Goal: Transaction & Acquisition: Purchase product/service

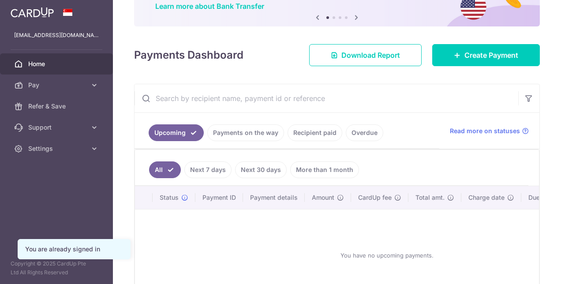
click at [208, 169] on link "Next 7 days" at bounding box center [207, 169] width 47 height 17
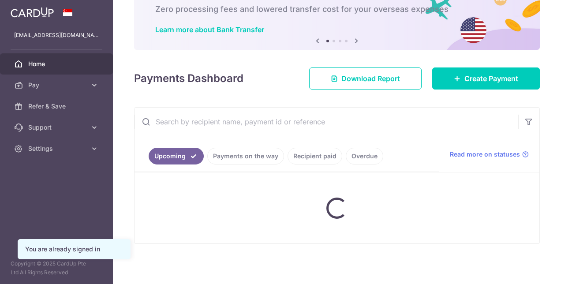
scroll to position [76, 0]
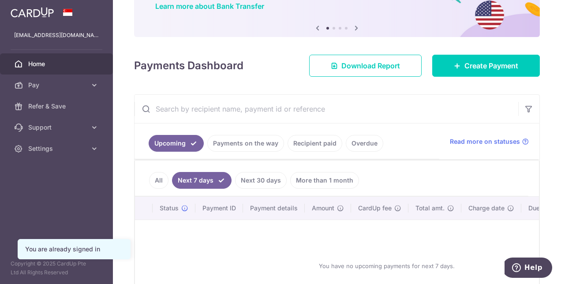
click at [252, 176] on link "Next 30 days" at bounding box center [261, 180] width 52 height 17
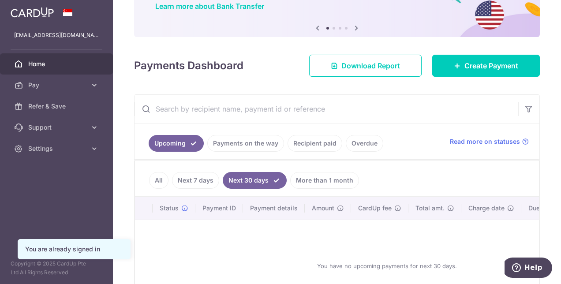
click at [312, 184] on link "More than 1 month" at bounding box center [324, 180] width 69 height 17
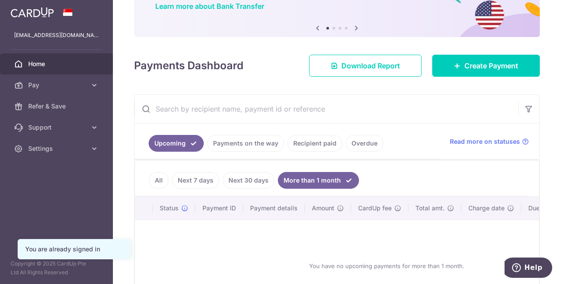
click at [250, 139] on link "Payments on the way" at bounding box center [245, 143] width 77 height 17
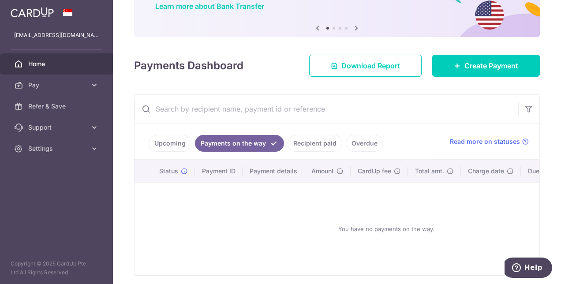
click at [314, 140] on link "Recipient paid" at bounding box center [315, 143] width 55 height 17
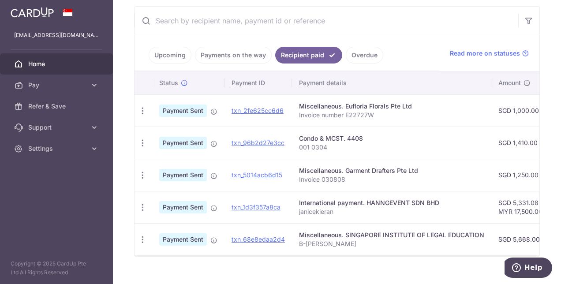
scroll to position [164, 0]
click at [358, 54] on link "Overdue" at bounding box center [364, 55] width 37 height 17
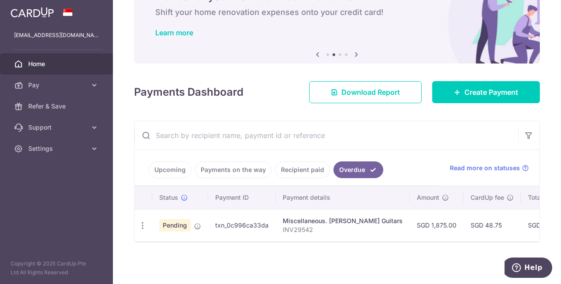
scroll to position [50, 0]
click at [217, 140] on input "text" at bounding box center [327, 135] width 384 height 28
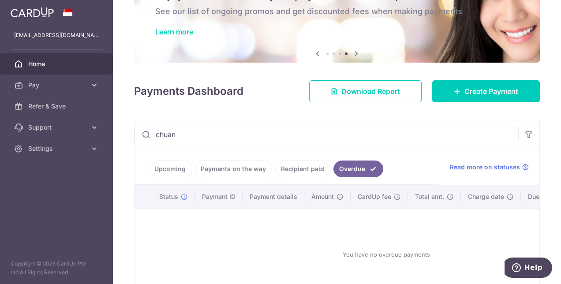
type input "chuan"
click at [175, 175] on link "Upcoming" at bounding box center [170, 169] width 43 height 17
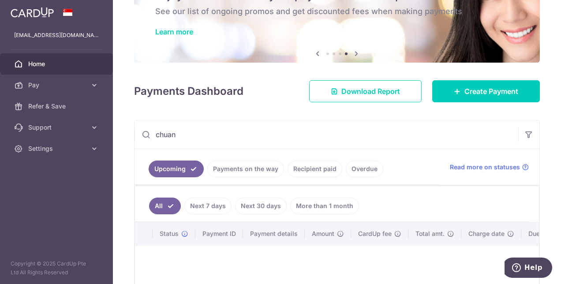
click at [227, 136] on input "chuan" at bounding box center [327, 134] width 384 height 28
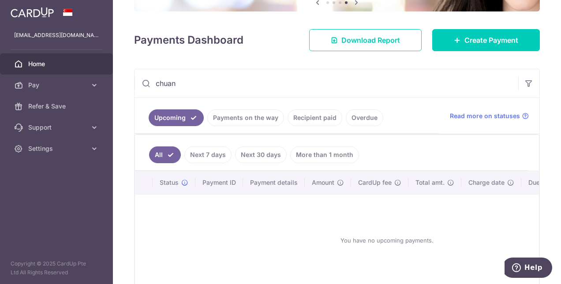
click at [224, 116] on link "Payments on the way" at bounding box center [245, 117] width 77 height 17
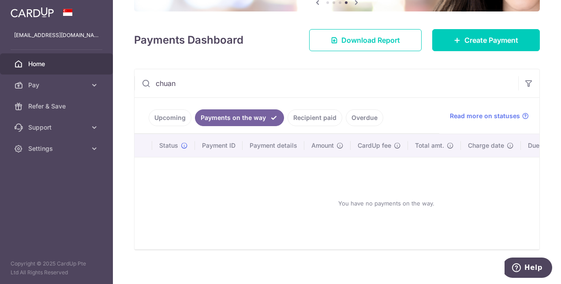
click at [307, 115] on link "Recipient paid" at bounding box center [315, 117] width 55 height 17
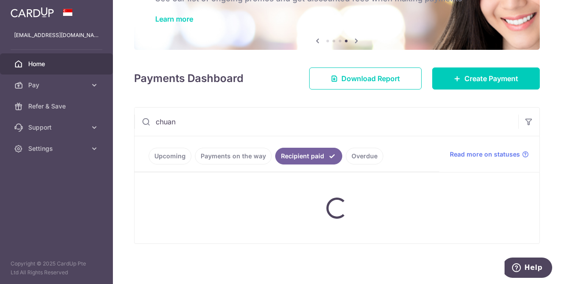
scroll to position [101, 0]
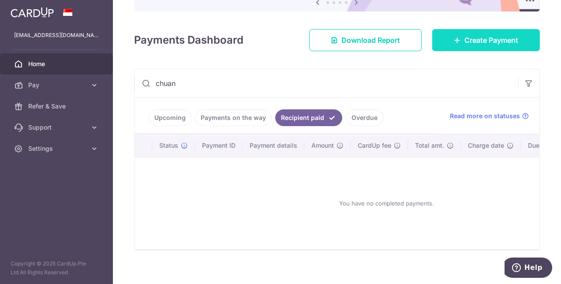
click at [465, 42] on span "Create Payment" at bounding box center [492, 40] width 54 height 11
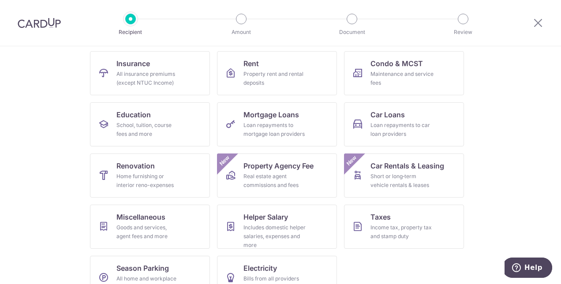
scroll to position [97, 0]
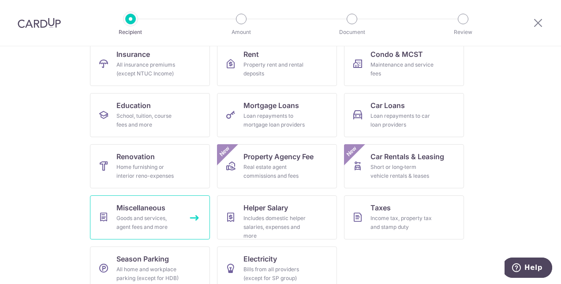
click at [136, 208] on span "Miscellaneous" at bounding box center [140, 207] width 49 height 11
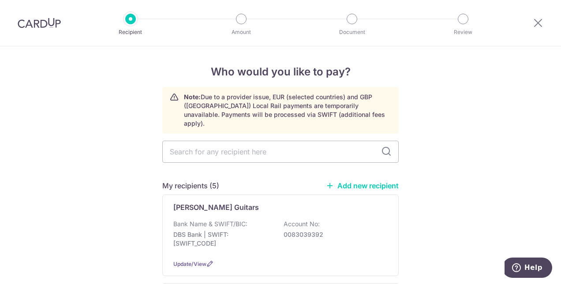
click at [344, 181] on link "Add new recipient" at bounding box center [362, 185] width 73 height 9
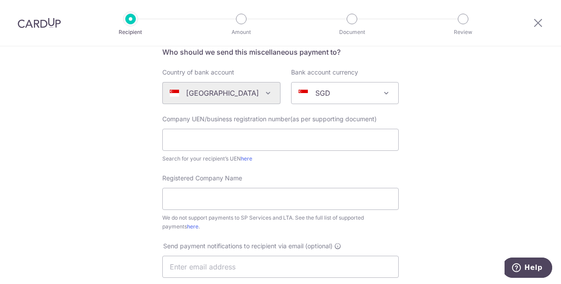
scroll to position [75, 0]
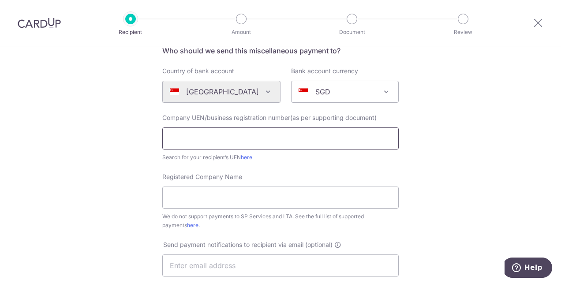
click at [223, 136] on input "text" at bounding box center [280, 138] width 236 height 22
paste input "200802847D"
type input "200802847D"
click at [211, 199] on input "Registered Company Name" at bounding box center [280, 198] width 236 height 22
paste input "WeinDepot Singapore Pte Ltd"
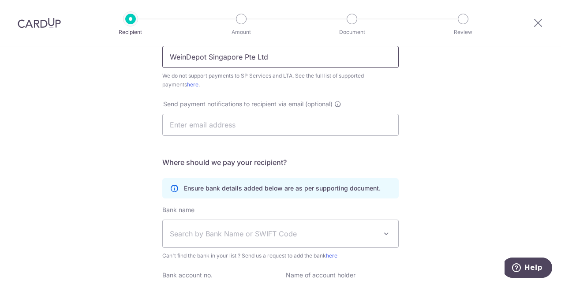
scroll to position [217, 0]
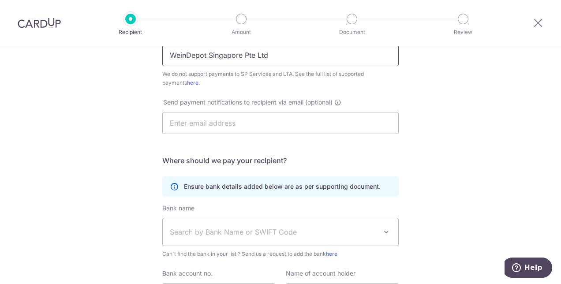
type input "WeinDepot Singapore Pte Ltd"
click at [273, 123] on input "text" at bounding box center [280, 123] width 236 height 22
paste input "sales@weindepotsingapore.com"
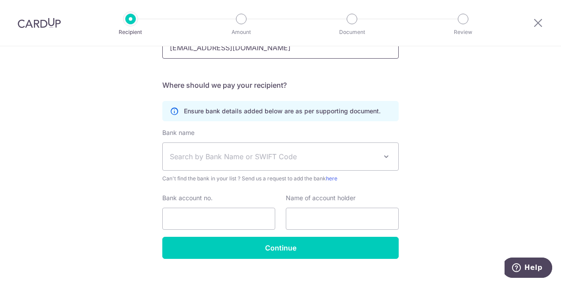
scroll to position [296, 0]
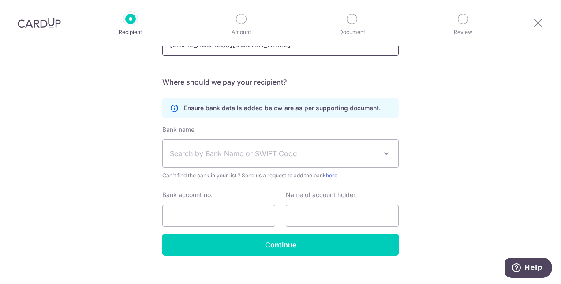
type input "sales@weindepotsingapore.com"
click at [336, 155] on span "Search by Bank Name or SWIFT Code" at bounding box center [273, 153] width 207 height 11
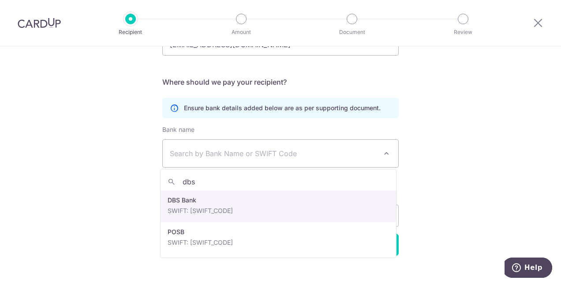
type input "dbs"
select select "6"
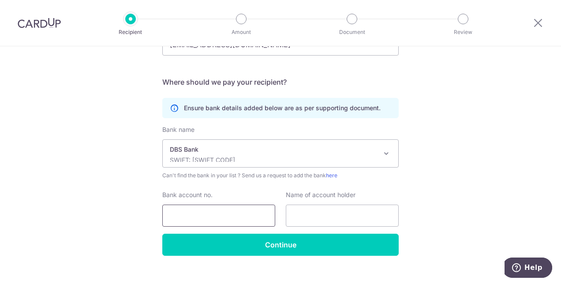
click at [230, 212] on input "Bank account no." at bounding box center [218, 216] width 113 height 22
paste input "107-901840-8"
click at [183, 214] on input "107-901840-8" at bounding box center [218, 216] width 113 height 22
click at [206, 214] on input "107901840-8" at bounding box center [218, 216] width 113 height 22
type input "1079018408"
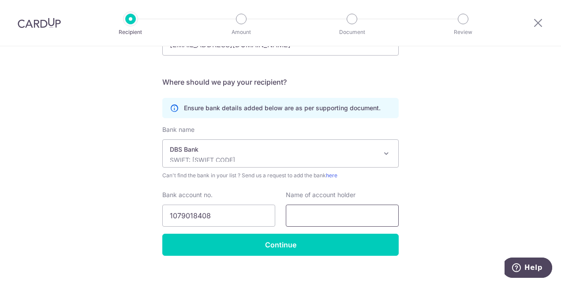
click at [316, 221] on input "text" at bounding box center [342, 216] width 113 height 22
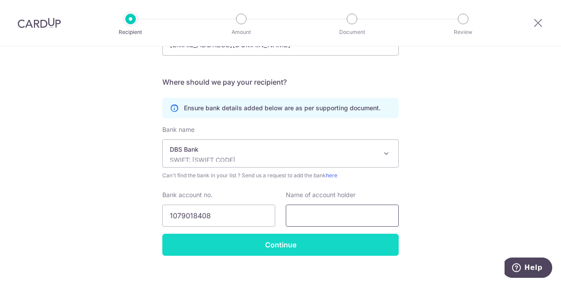
paste input "WeinDepot Singapore Pte Ltd"
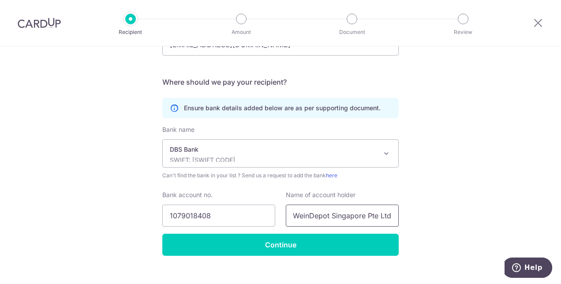
scroll to position [0, 0]
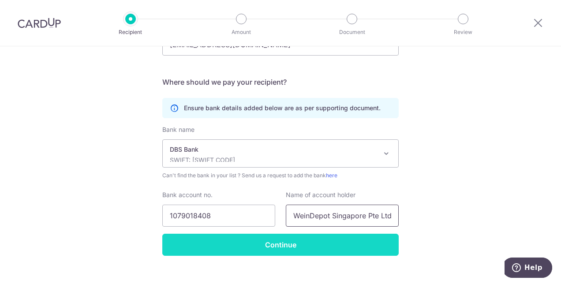
type input "WeinDepot Singapore Pte Ltd"
click at [288, 243] on input "Continue" at bounding box center [280, 245] width 236 height 22
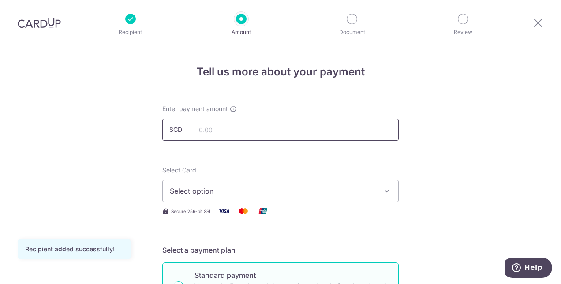
click at [295, 134] on input "text" at bounding box center [280, 130] width 236 height 22
type input "1,100.00"
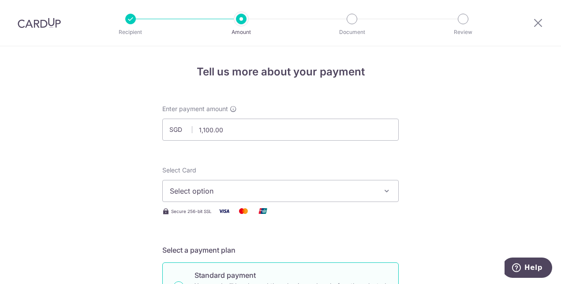
click at [199, 191] on span "Select option" at bounding box center [273, 191] width 206 height 11
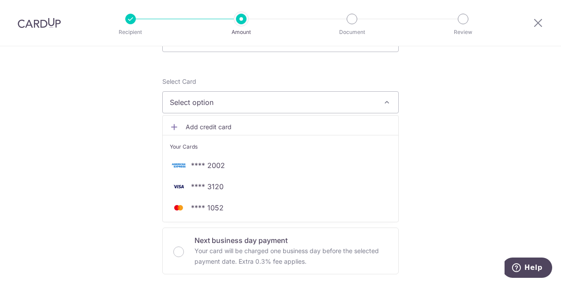
scroll to position [89, 0]
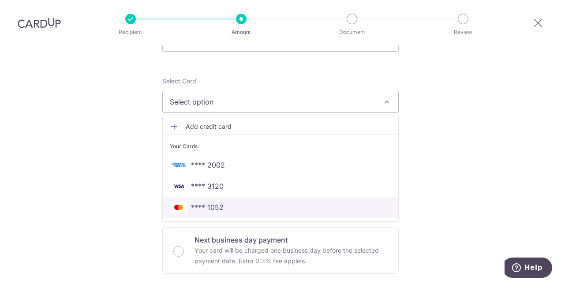
click at [203, 206] on span "**** 1052" at bounding box center [207, 207] width 33 height 11
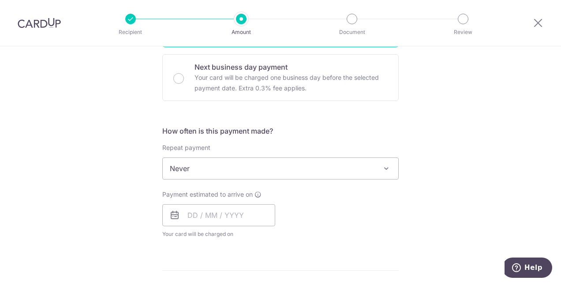
scroll to position [281, 0]
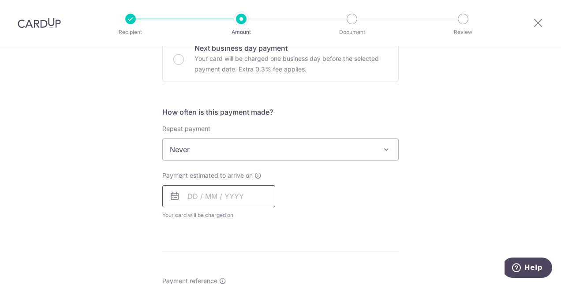
click at [195, 197] on input "text" at bounding box center [218, 196] width 113 height 22
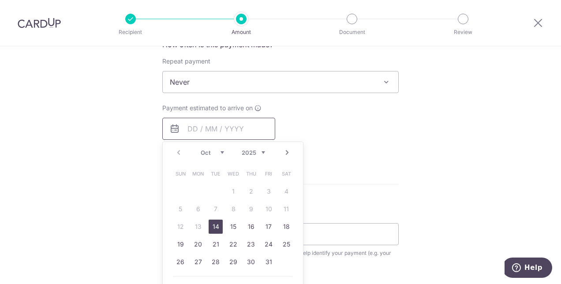
scroll to position [349, 0]
click at [212, 225] on link "14" at bounding box center [216, 226] width 14 height 14
type input "14/10/2025"
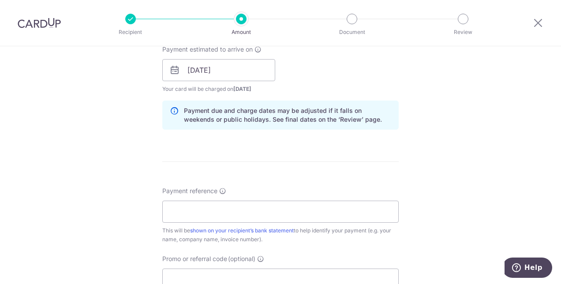
scroll to position [429, 0]
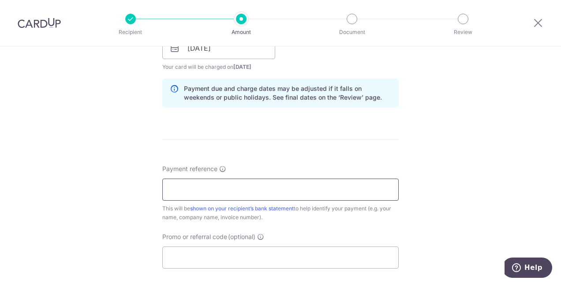
click at [285, 191] on input "Payment reference" at bounding box center [280, 190] width 236 height 22
paste input "2025-2396"
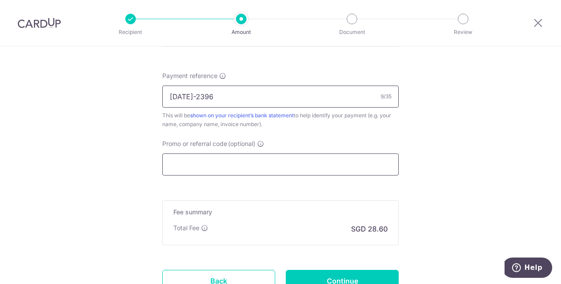
scroll to position [586, 0]
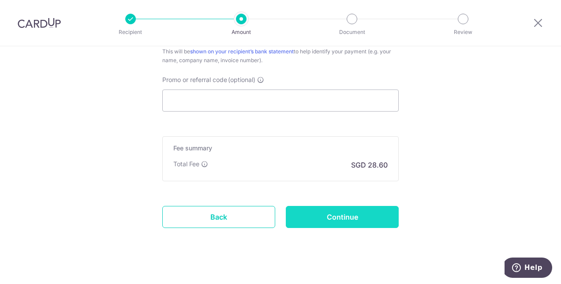
type input "2025-2396"
click at [340, 210] on input "Continue" at bounding box center [342, 217] width 113 height 22
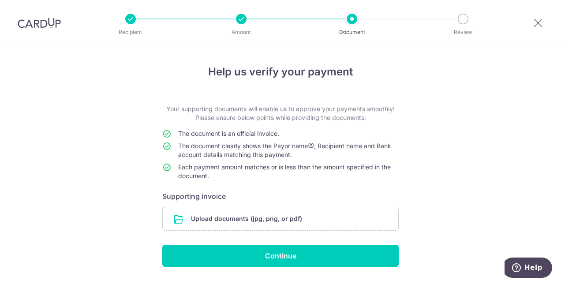
scroll to position [23, 0]
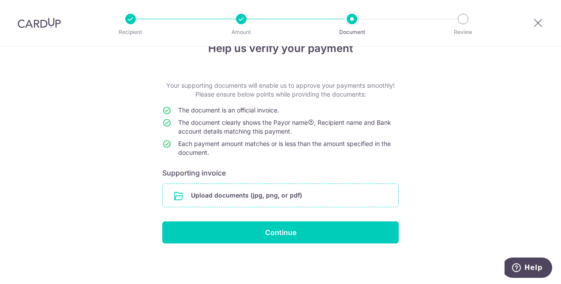
click at [292, 195] on input "file" at bounding box center [281, 195] width 236 height 23
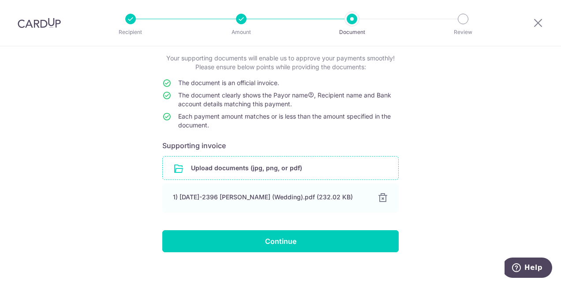
scroll to position [51, 0]
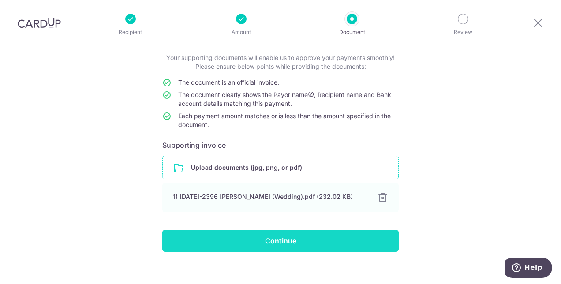
click at [313, 241] on input "Continue" at bounding box center [280, 241] width 236 height 22
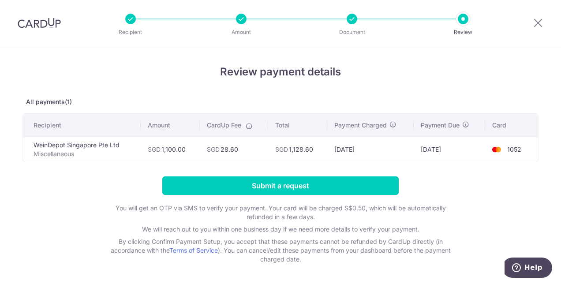
scroll to position [16, 0]
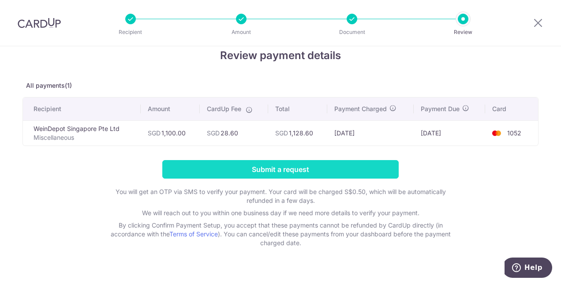
click at [284, 171] on input "Submit a request" at bounding box center [280, 169] width 236 height 19
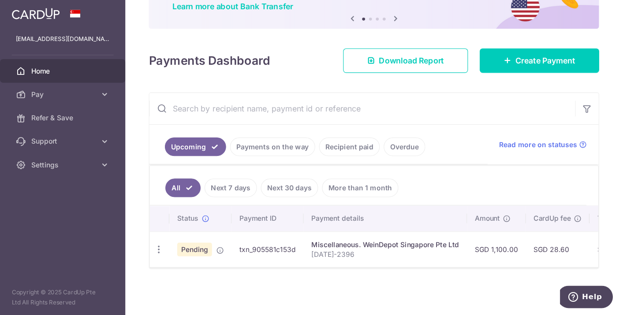
scroll to position [78, 0]
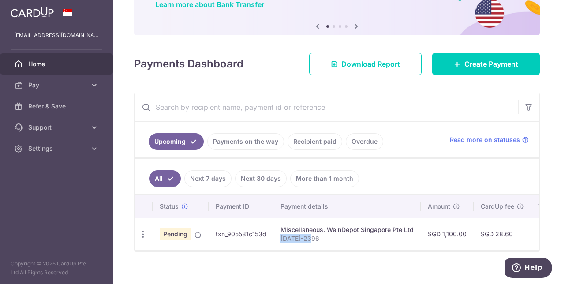
drag, startPoint x: 275, startPoint y: 247, endPoint x: 333, endPoint y: 237, distance: 58.2
click at [333, 237] on td "Miscellaneous. WeinDepot Singapore Pte Ltd [DATE]-2396" at bounding box center [347, 234] width 147 height 32
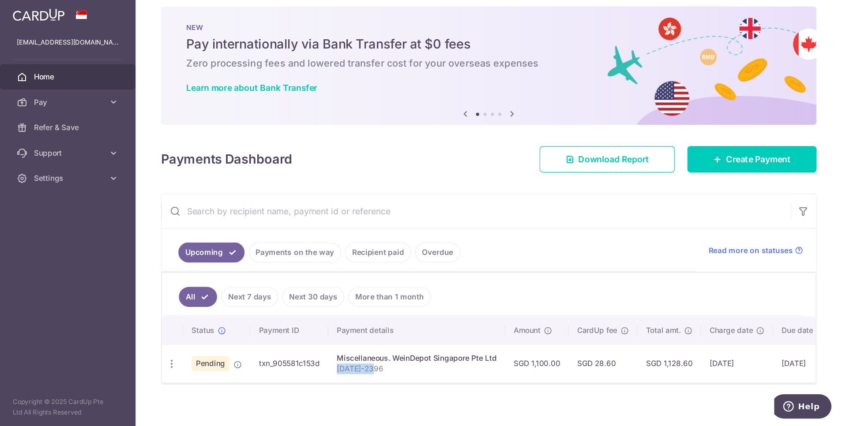
scroll to position [0, 0]
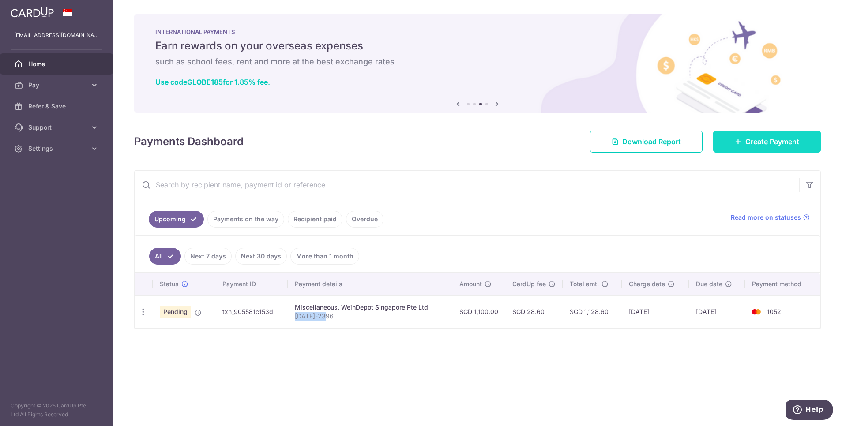
click at [561, 144] on icon at bounding box center [738, 141] width 7 height 7
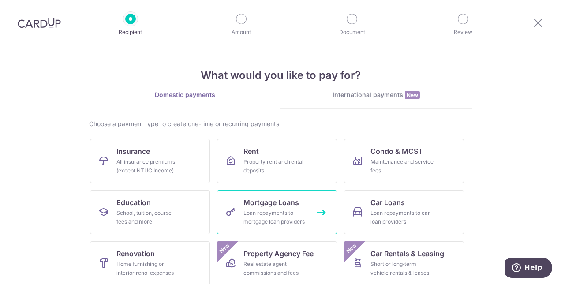
scroll to position [110, 0]
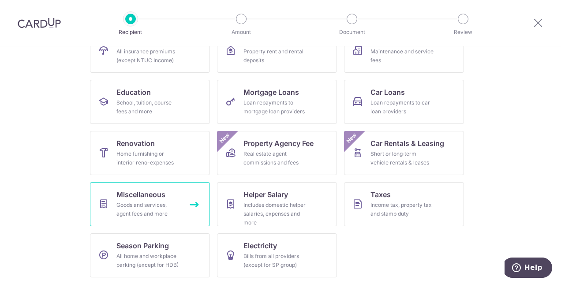
click at [155, 194] on span "Miscellaneous" at bounding box center [140, 194] width 49 height 11
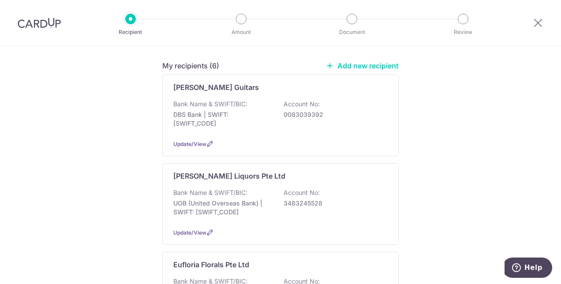
scroll to position [168, 0]
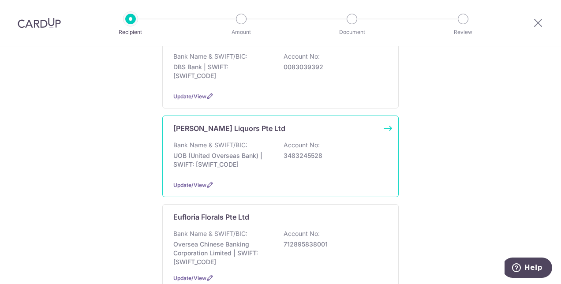
click at [244, 141] on p "Bank Name & SWIFT/BIC:" at bounding box center [210, 145] width 74 height 9
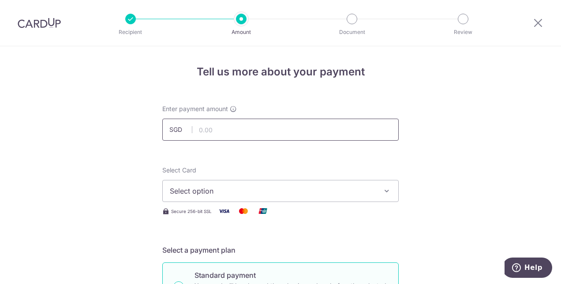
click at [216, 131] on input "text" at bounding box center [280, 130] width 236 height 22
type input "689.97"
click at [236, 193] on span "Select option" at bounding box center [273, 191] width 206 height 11
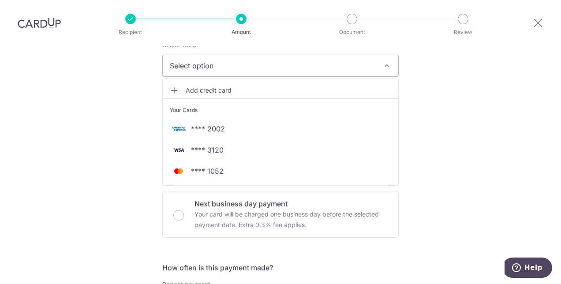
scroll to position [126, 0]
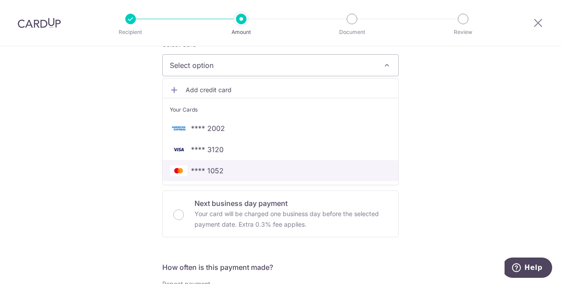
click at [228, 170] on span "**** 1052" at bounding box center [280, 170] width 221 height 11
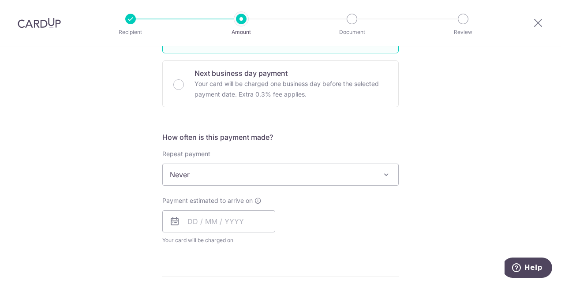
scroll to position [256, 0]
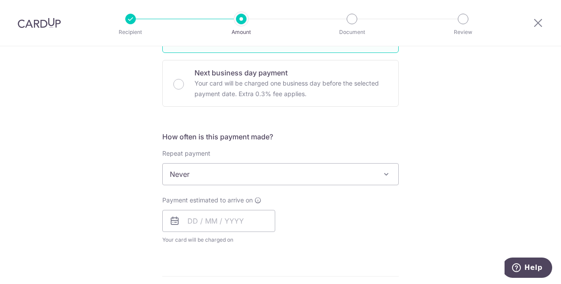
click at [228, 170] on span "Never" at bounding box center [281, 174] width 236 height 21
click at [425, 191] on div "Tell us more about your payment Enter payment amount SGD 689.97 689.97 Select C…" at bounding box center [280, 189] width 561 height 798
click at [195, 220] on input "text" at bounding box center [218, 221] width 113 height 22
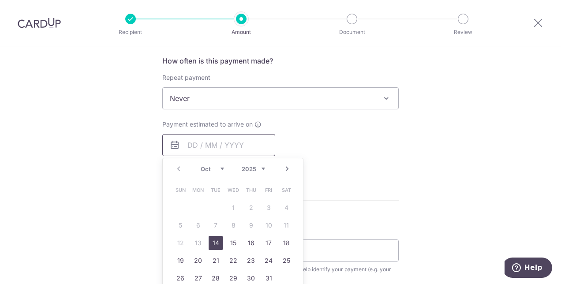
scroll to position [366, 0]
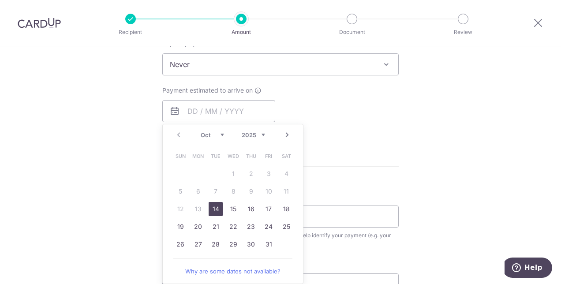
click at [214, 209] on link "14" at bounding box center [216, 209] width 14 height 14
type input "[DATE]"
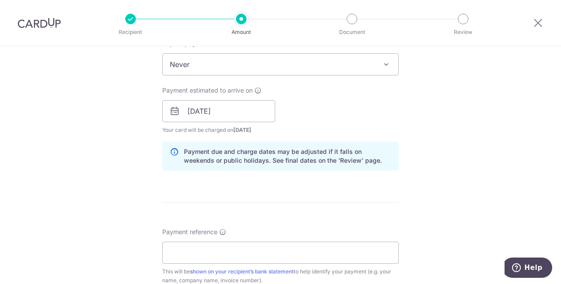
scroll to position [433, 0]
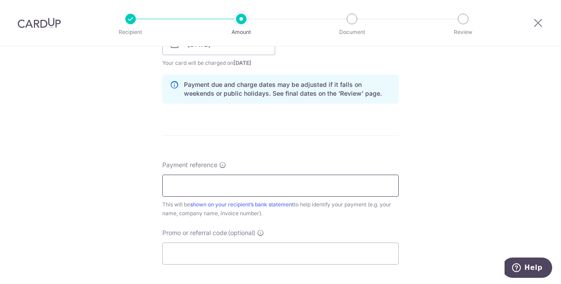
click at [290, 185] on input "Payment reference" at bounding box center [280, 186] width 236 height 22
click at [200, 183] on input "Inv A11403" at bounding box center [280, 186] width 236 height 22
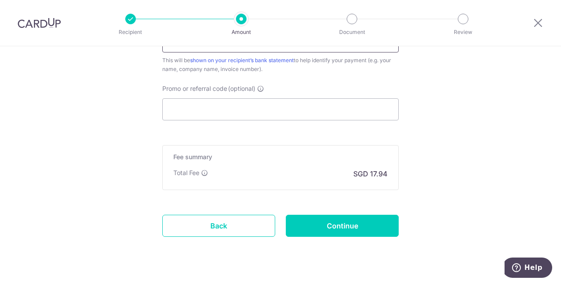
scroll to position [578, 0]
type input "Inv A114003"
click at [320, 219] on input "Continue" at bounding box center [342, 225] width 113 height 22
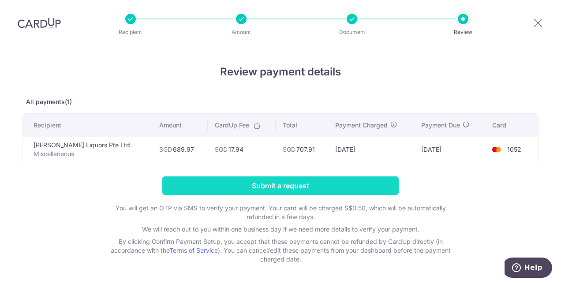
click at [276, 185] on input "Submit a request" at bounding box center [280, 185] width 236 height 19
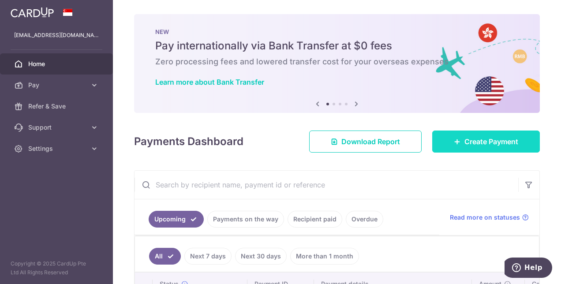
click at [474, 147] on link "Create Payment" at bounding box center [486, 142] width 108 height 22
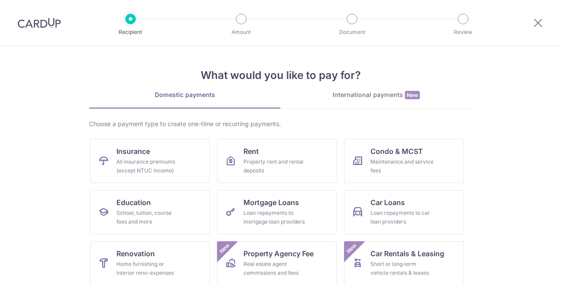
scroll to position [110, 0]
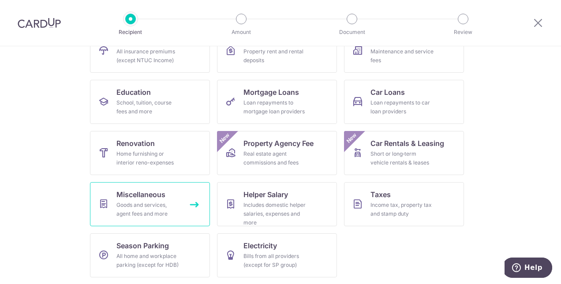
click at [141, 206] on div "Goods and services, agent fees and more" at bounding box center [148, 210] width 64 height 18
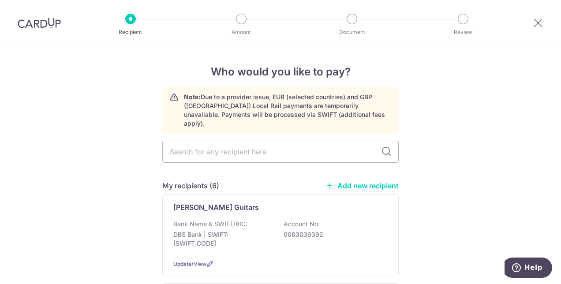
click at [364, 181] on link "Add new recipient" at bounding box center [362, 185] width 73 height 9
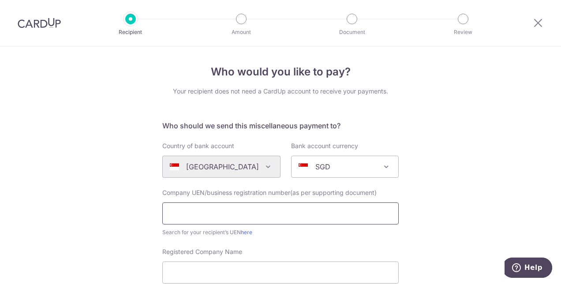
click at [265, 218] on input "text" at bounding box center [280, 213] width 236 height 22
paste input "202143412G"
type input "202143412G"
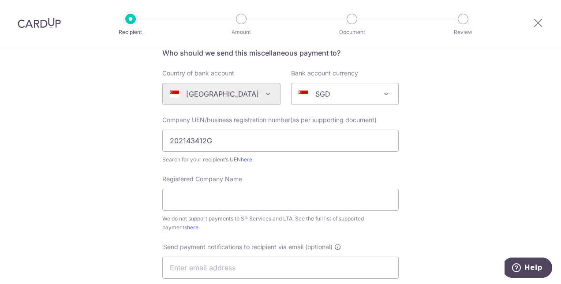
scroll to position [73, 0]
click at [254, 194] on input "Registered Company Name" at bounding box center [280, 199] width 236 height 22
paste input "Boujee Botanicals Pte Ltd"
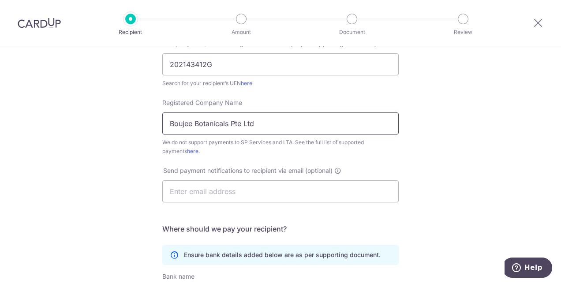
scroll to position [150, 0]
type input "Boujee Botanicals Pte Ltd"
drag, startPoint x: 254, startPoint y: 194, endPoint x: 130, endPoint y: 197, distance: 124.0
click at [130, 197] on div "Who would you like to pay? Your recipient does not need a CardUp account to rec…" at bounding box center [280, 170] width 561 height 547
click at [198, 196] on input "text" at bounding box center [280, 191] width 236 height 22
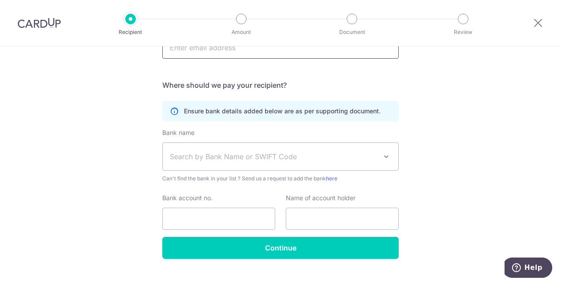
scroll to position [293, 0]
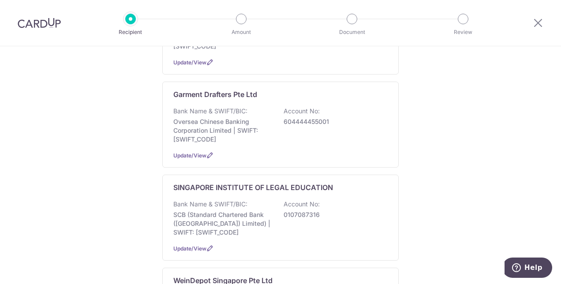
scroll to position [387, 0]
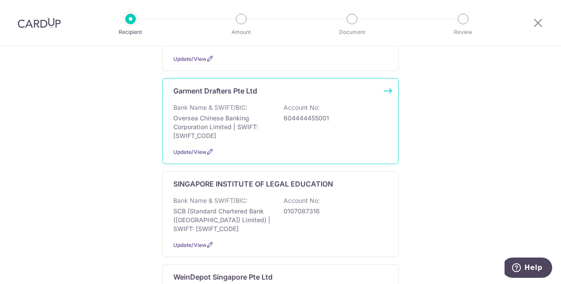
click at [244, 103] on p "Bank Name & SWIFT/BIC:" at bounding box center [210, 107] width 74 height 9
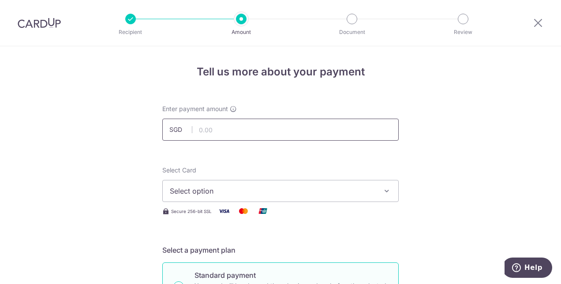
click at [260, 132] on input "text" at bounding box center [280, 130] width 236 height 22
type input "1,250.00"
click at [224, 192] on span "Select option" at bounding box center [273, 191] width 206 height 11
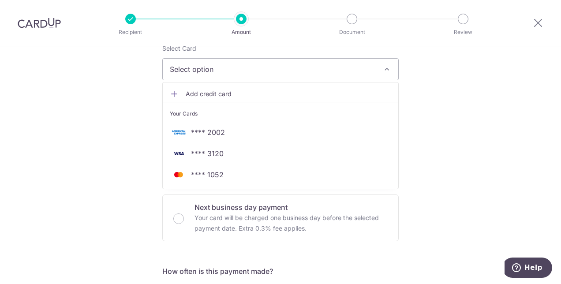
scroll to position [122, 0]
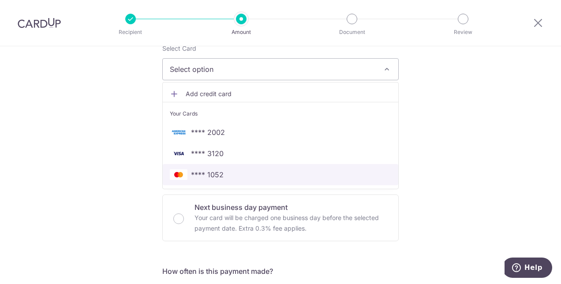
click at [216, 178] on span "**** 1052" at bounding box center [207, 174] width 33 height 11
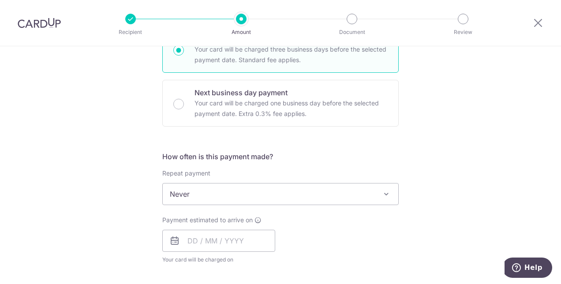
scroll to position [291, 0]
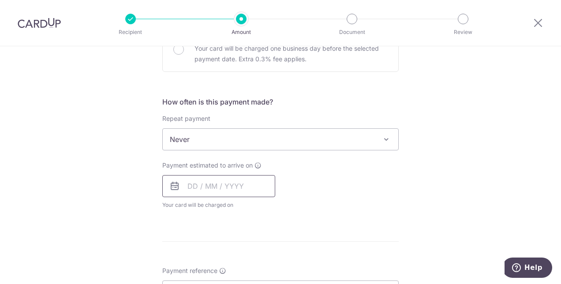
click at [224, 188] on input "text" at bounding box center [218, 186] width 113 height 22
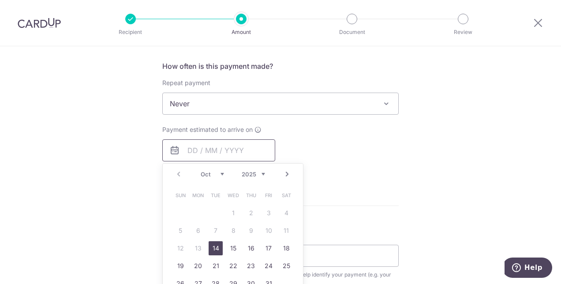
scroll to position [331, 0]
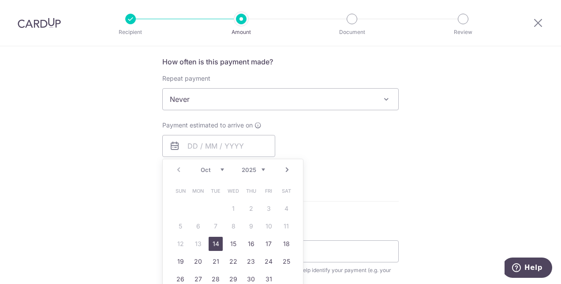
click at [215, 242] on link "14" at bounding box center [216, 244] width 14 height 14
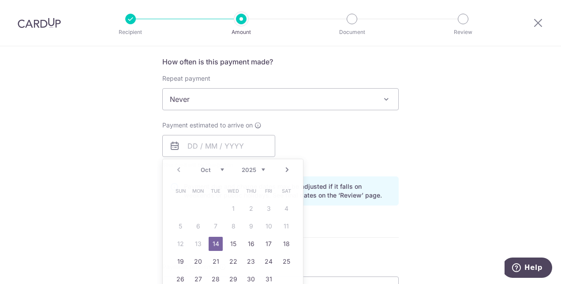
type input "[DATE]"
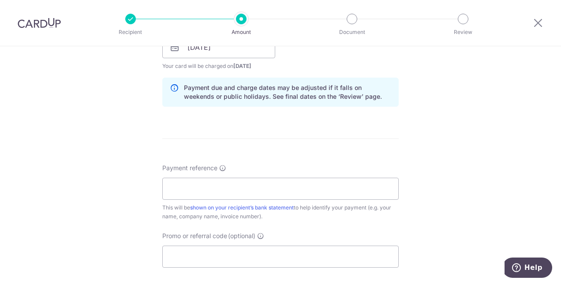
scroll to position [431, 0]
click at [221, 194] on input "Payment reference" at bounding box center [280, 188] width 236 height 22
paste input "INVOICE 030808b"
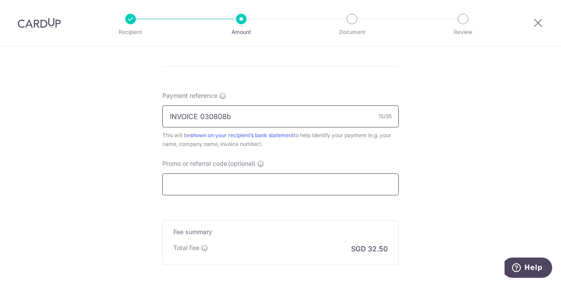
scroll to position [594, 0]
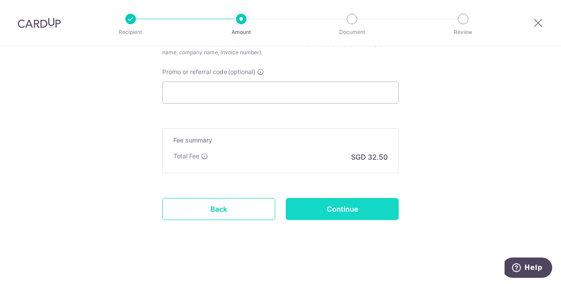
type input "INVOICE 030808b"
click at [306, 205] on input "Continue" at bounding box center [342, 209] width 113 height 22
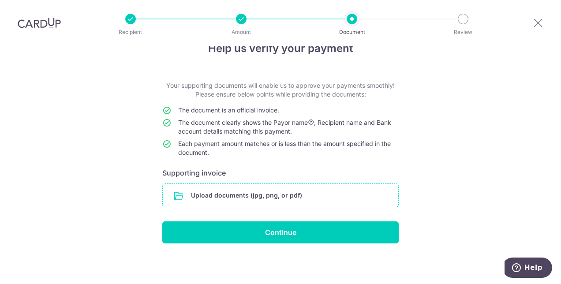
click at [289, 200] on input "file" at bounding box center [281, 195] width 236 height 23
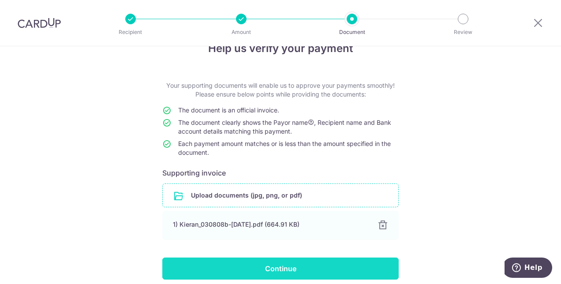
click at [355, 267] on input "Continue" at bounding box center [280, 269] width 236 height 22
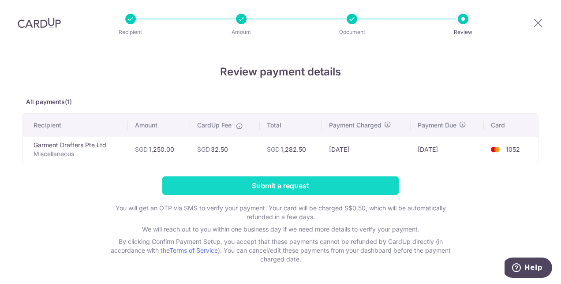
click at [336, 187] on input "Submit a request" at bounding box center [280, 185] width 236 height 19
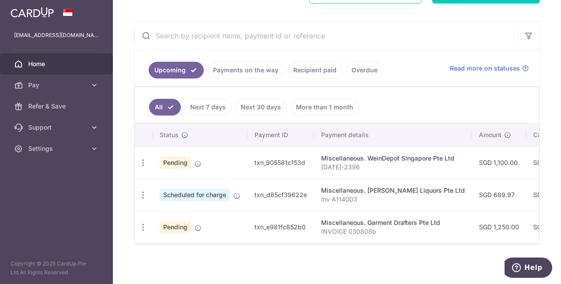
scroll to position [149, 0]
